Goal: Task Accomplishment & Management: Manage account settings

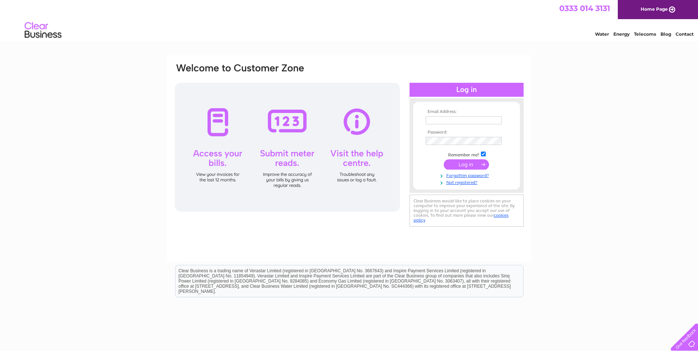
type input "simon.cowie@infinity-partnership.com"
click at [473, 161] on input "submit" at bounding box center [466, 164] width 45 height 10
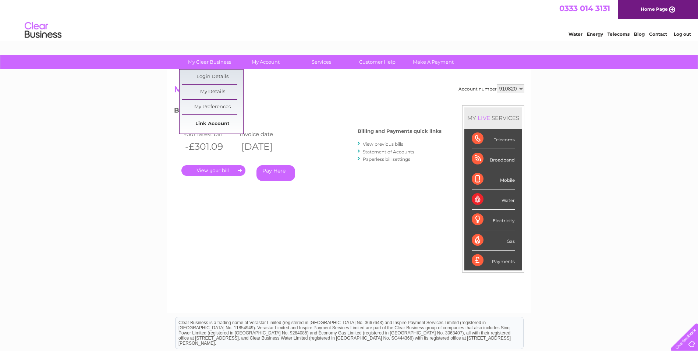
click at [209, 121] on link "Link Account" at bounding box center [212, 124] width 61 height 15
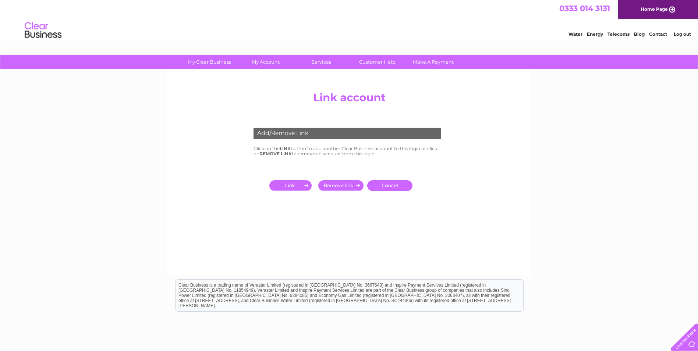
click at [293, 189] on input "submit" at bounding box center [291, 185] width 45 height 10
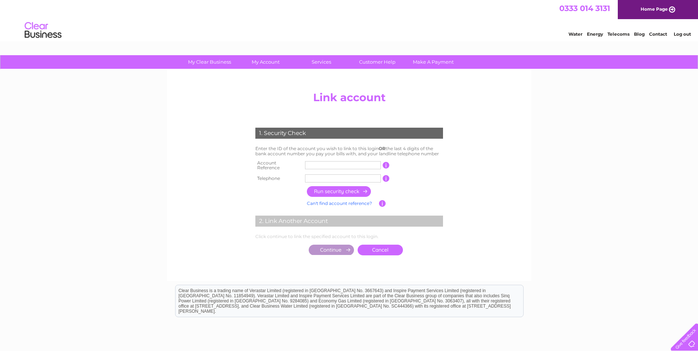
click at [313, 164] on input "text" at bounding box center [343, 165] width 76 height 8
drag, startPoint x: 329, startPoint y: 167, endPoint x: 331, endPoint y: 163, distance: 4.6
click at [330, 165] on input "cb303247" at bounding box center [343, 165] width 76 height 8
click at [331, 163] on input "cb303247" at bounding box center [343, 165] width 76 height 8
drag, startPoint x: 331, startPoint y: 163, endPoint x: 273, endPoint y: 166, distance: 58.2
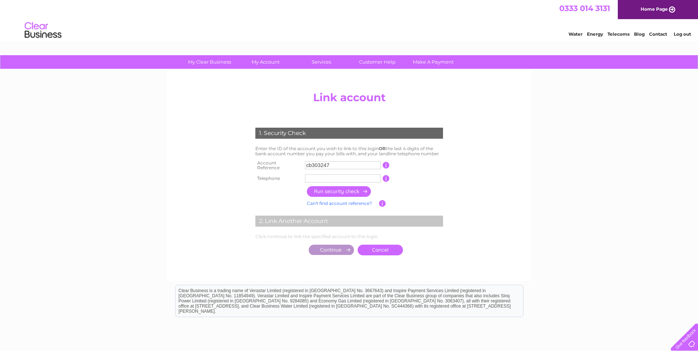
click at [273, 166] on tr "Account Reference cb303247 This should appear at the top of your bill and its t…" at bounding box center [349, 165] width 191 height 15
type input "30324796"
click at [314, 178] on input "text" at bounding box center [343, 178] width 76 height 8
click at [344, 191] on input "button" at bounding box center [339, 191] width 65 height 11
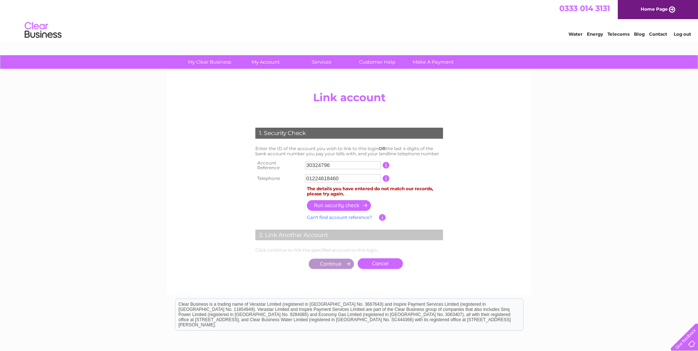
drag, startPoint x: 343, startPoint y: 171, endPoint x: 275, endPoint y: 174, distance: 68.5
click at [275, 174] on tr "Telephone 01224618460 1 of the landline telephone numbers you have given us" at bounding box center [349, 179] width 191 height 12
type input "01224646969"
click at [337, 202] on input "button" at bounding box center [339, 205] width 65 height 11
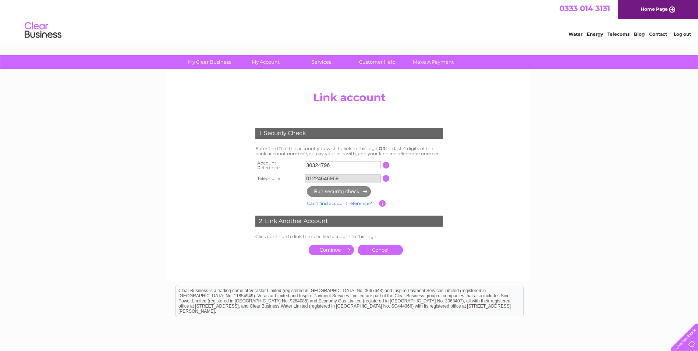
click at [384, 200] on input "button" at bounding box center [382, 203] width 7 height 7
click at [386, 164] on input "button" at bounding box center [386, 165] width 7 height 7
click at [386, 163] on input "button" at bounding box center [386, 165] width 7 height 7
click at [342, 247] on input "submit" at bounding box center [331, 250] width 45 height 10
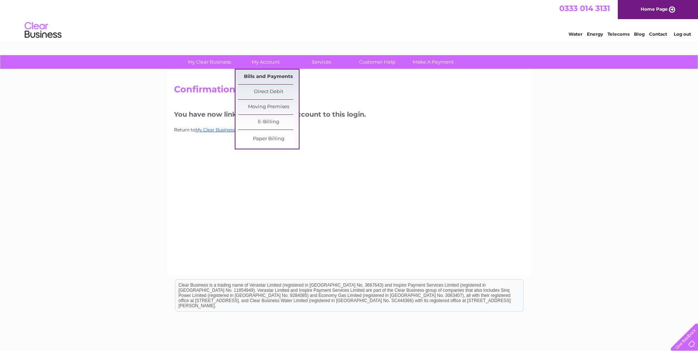
click at [271, 77] on link "Bills and Payments" at bounding box center [268, 77] width 61 height 15
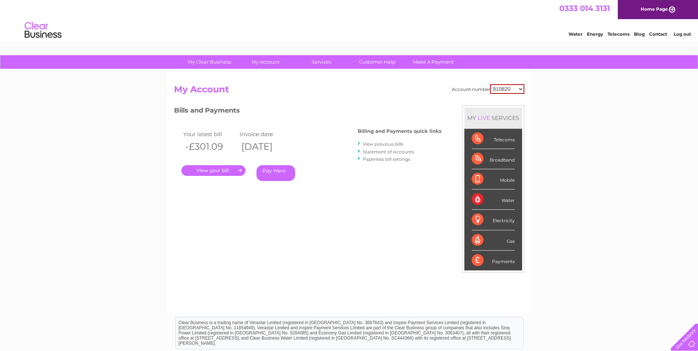
click at [513, 91] on select "910820 926342 934718 968887 980515 980517 980518 980519 980520 981731 30324796" at bounding box center [507, 89] width 34 height 10
select select "30324796"
click at [490, 84] on select "910820 926342 934718 968887 980515 980517 980518 980519 980520 981731 30324796" at bounding box center [507, 89] width 34 height 10
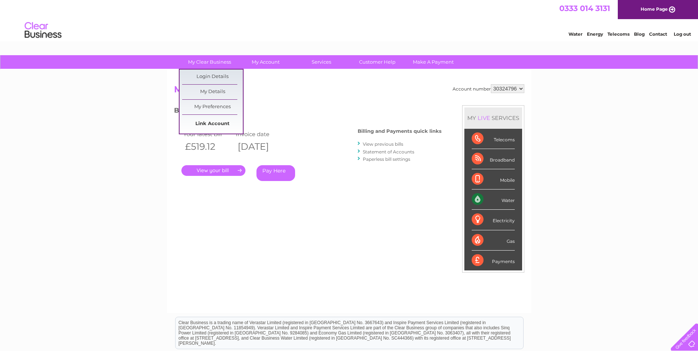
click at [210, 122] on link "Link Account" at bounding box center [212, 124] width 61 height 15
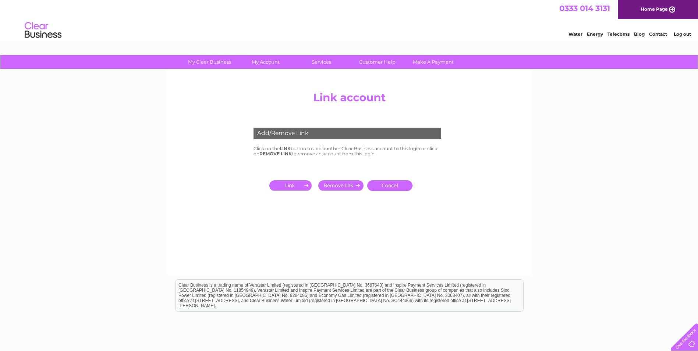
click at [288, 184] on input "submit" at bounding box center [291, 185] width 45 height 10
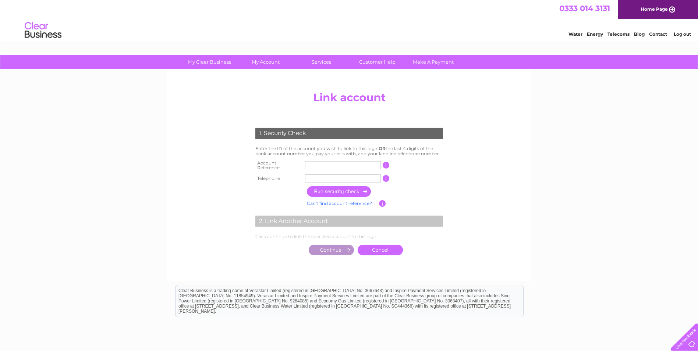
click at [319, 162] on input "text" at bounding box center [343, 165] width 76 height 8
type input "c"
click at [324, 176] on input "text" at bounding box center [343, 178] width 76 height 8
drag, startPoint x: 337, startPoint y: 164, endPoint x: 272, endPoint y: 170, distance: 64.6
click at [272, 170] on tbody "Account Reference 30308201 This should appear at the top of your bill and its t…" at bounding box center [349, 171] width 191 height 26
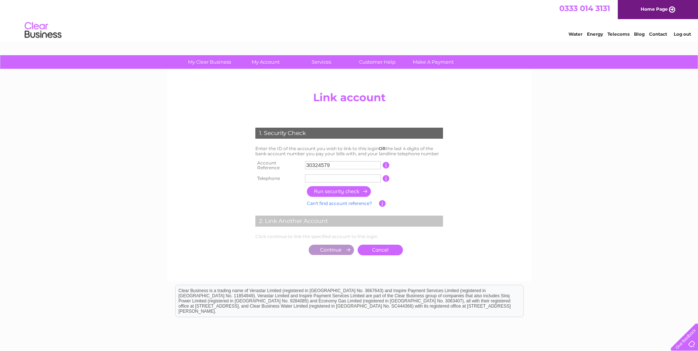
type input "30324579"
click at [315, 174] on input "text" at bounding box center [343, 178] width 76 height 8
type input "01224618460"
click at [341, 188] on input "button" at bounding box center [339, 191] width 65 height 11
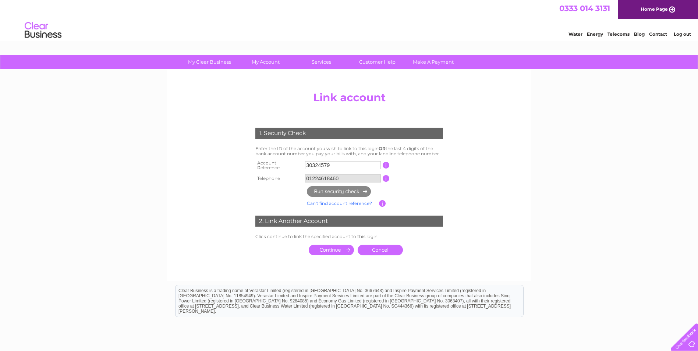
click at [341, 246] on input "submit" at bounding box center [331, 250] width 45 height 10
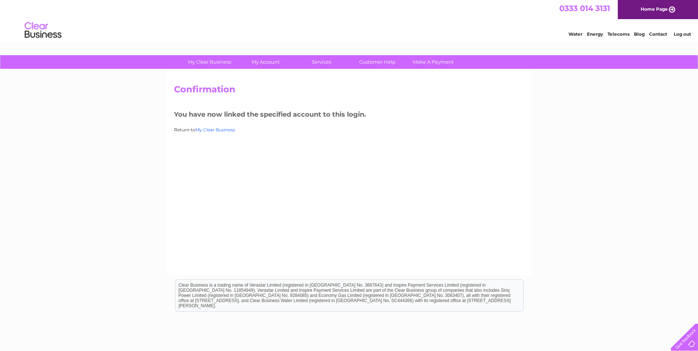
click at [210, 130] on link "My Clear Business" at bounding box center [215, 130] width 40 height 6
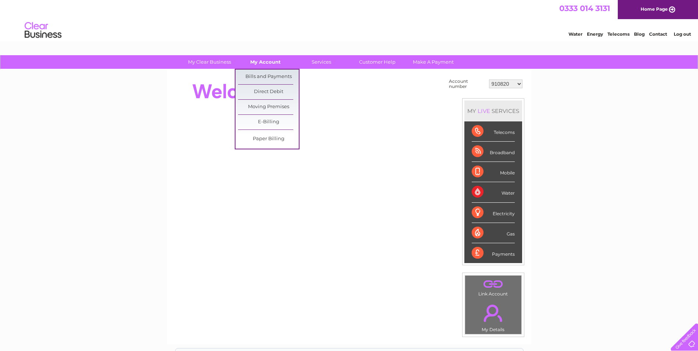
click at [276, 60] on link "My Account" at bounding box center [265, 62] width 61 height 14
click at [275, 78] on link "Bills and Payments" at bounding box center [268, 77] width 61 height 15
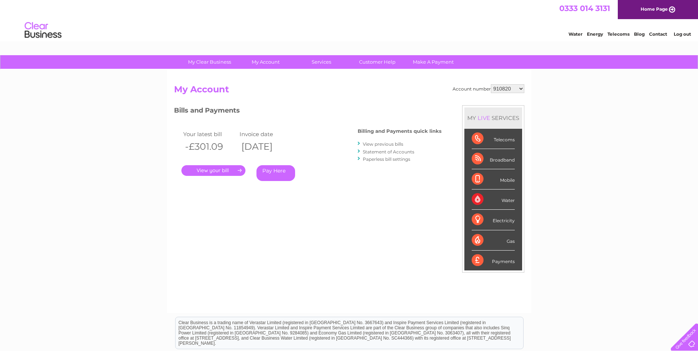
click at [499, 87] on select "910820 926342 934718 968887 980515 980517 980518 980519 980520 981731 30324579 …" at bounding box center [507, 88] width 33 height 9
select select "30324579"
click at [491, 84] on select "910820 926342 934718 968887 980515 980517 980518 980519 980520 981731 30324579 …" at bounding box center [507, 88] width 33 height 9
click at [217, 170] on link "." at bounding box center [213, 170] width 64 height 11
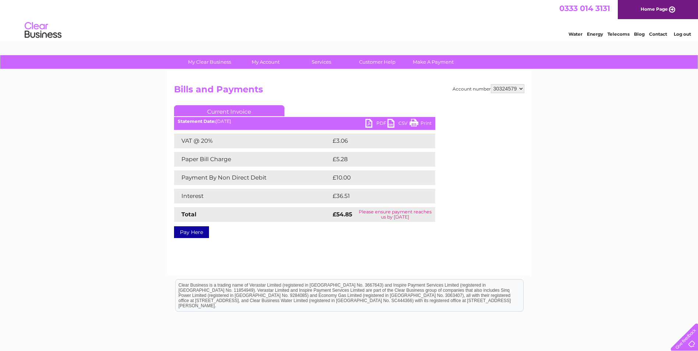
click at [368, 122] on link "PDF" at bounding box center [376, 124] width 22 height 11
click at [387, 61] on link "Customer Help" at bounding box center [377, 62] width 61 height 14
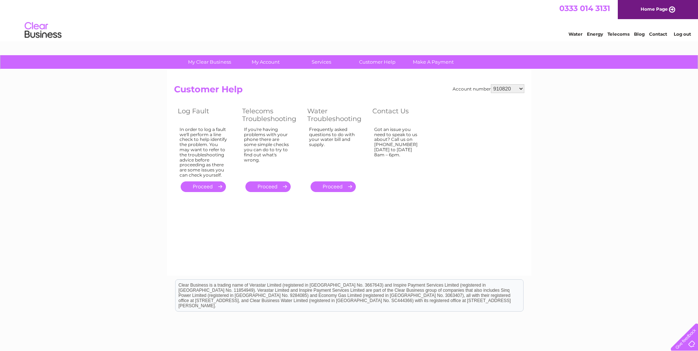
click at [330, 186] on link "." at bounding box center [333, 186] width 45 height 11
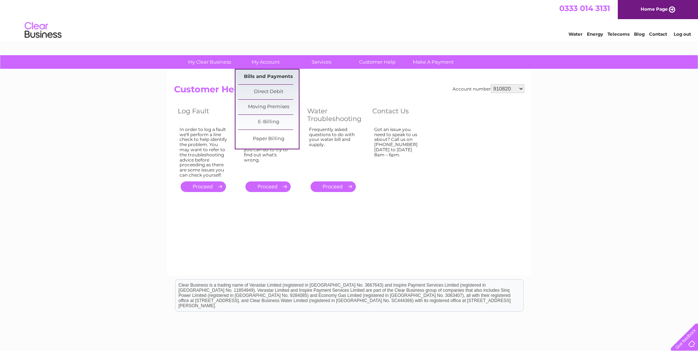
click at [265, 77] on link "Bills and Payments" at bounding box center [268, 77] width 61 height 15
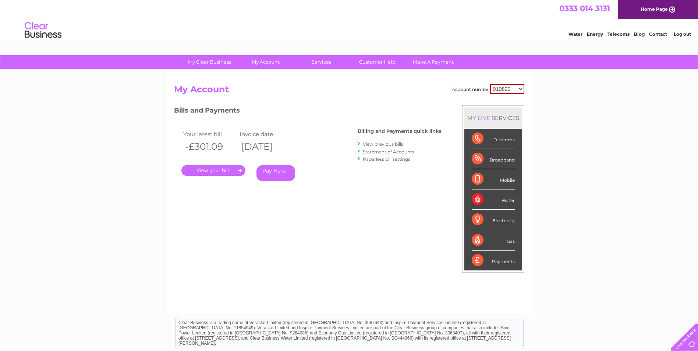
click at [511, 89] on select "910820 926342 934718 968887 980515 980517 980518 980519 980520 981731 30324579 …" at bounding box center [507, 89] width 34 height 10
select select "30324796"
click at [490, 84] on select "910820 926342 934718 968887 980515 980517 980518 980519 980520 981731 30324579 …" at bounding box center [507, 89] width 34 height 10
click at [519, 85] on select "910820 926342 934718 968887 980515 980517 980518 980519 980520 981731 30324579 …" at bounding box center [507, 88] width 33 height 9
select select "30324579"
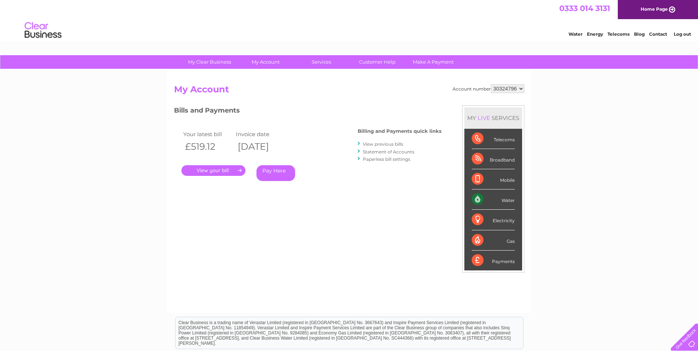
click at [491, 84] on select "910820 926342 934718 968887 980515 980517 980518 980519 980520 981731 30324579 …" at bounding box center [507, 88] width 33 height 9
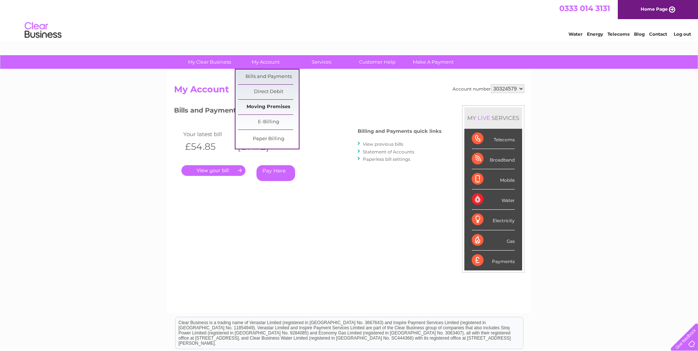
click at [275, 106] on link "Moving Premises" at bounding box center [268, 107] width 61 height 15
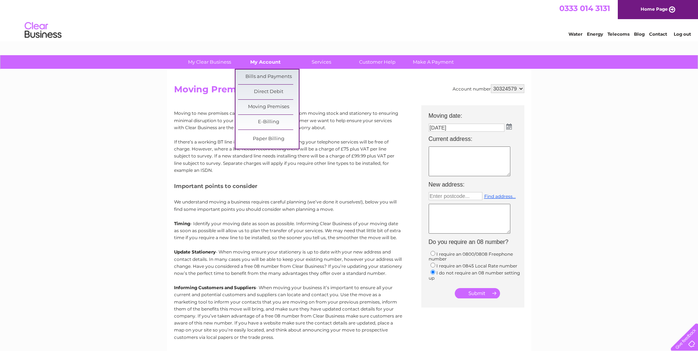
click at [272, 61] on link "My Account" at bounding box center [265, 62] width 61 height 14
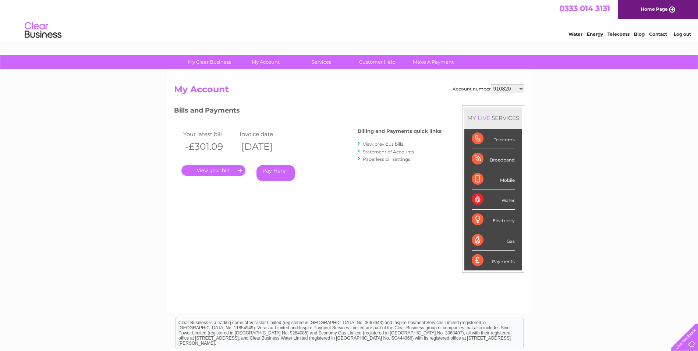
click at [504, 89] on select "910820 926342 934718 968887 980515 980517 980518 980519 980520 981731 30324579 …" at bounding box center [507, 88] width 33 height 9
select select "30324579"
click at [491, 84] on select "910820 926342 934718 968887 980515 980517 980518 980519 980520 981731 30324579 …" at bounding box center [507, 88] width 33 height 9
click at [373, 144] on link "View previous bills" at bounding box center [383, 144] width 40 height 6
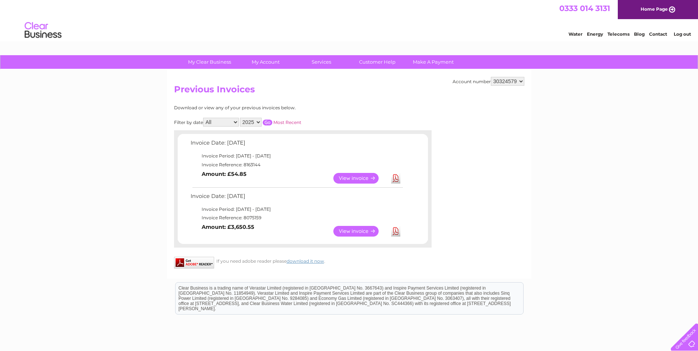
click at [349, 230] on link "View" at bounding box center [360, 231] width 54 height 11
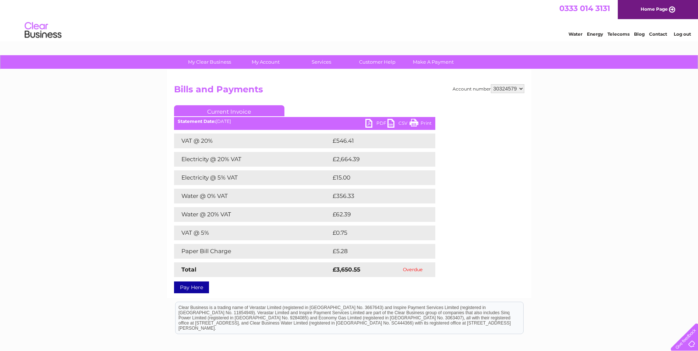
click at [366, 123] on link "PDF" at bounding box center [376, 124] width 22 height 11
